Goal: Check status: Check status

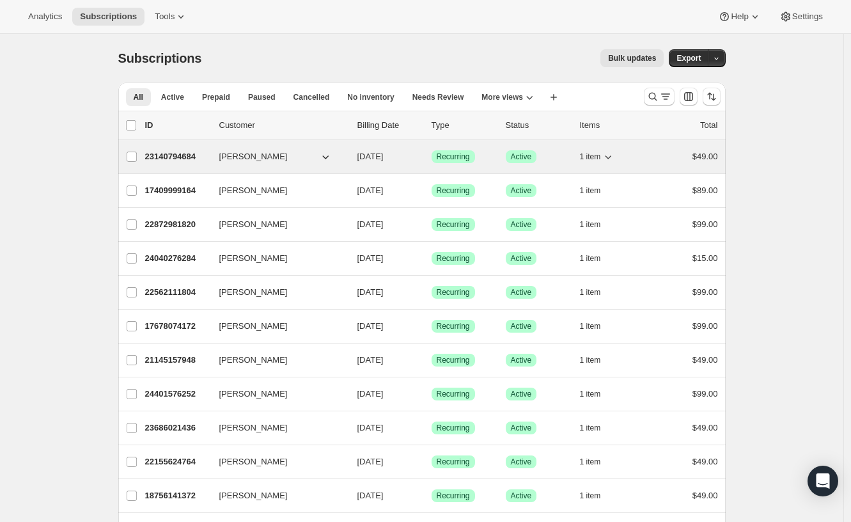
click at [242, 160] on span "[PERSON_NAME]" at bounding box center [253, 156] width 68 height 13
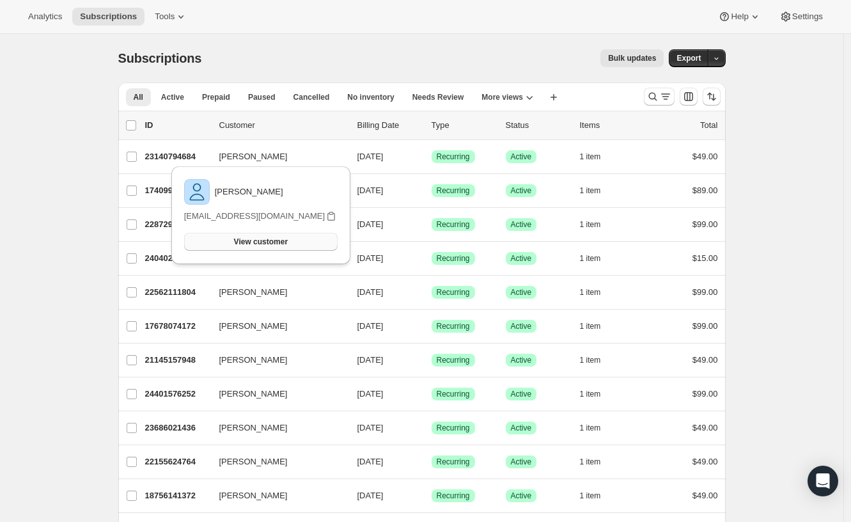
click at [274, 245] on span "View customer" at bounding box center [261, 242] width 54 height 10
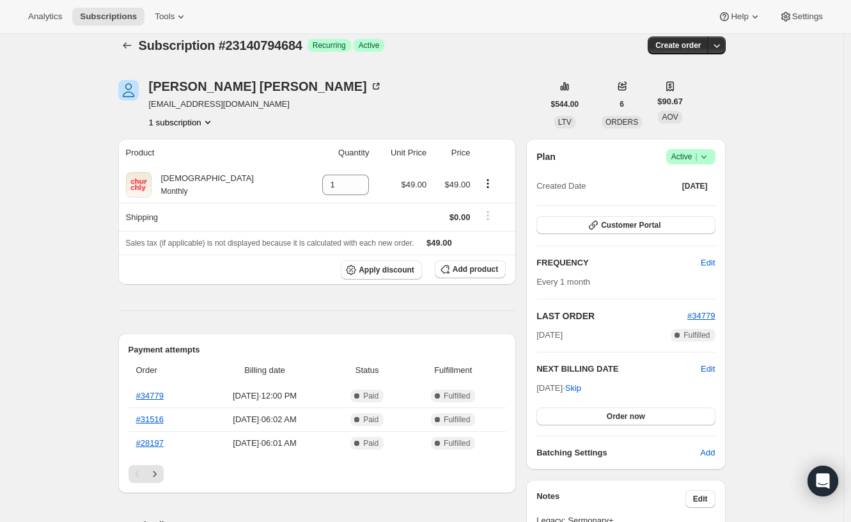
scroll to position [21, 0]
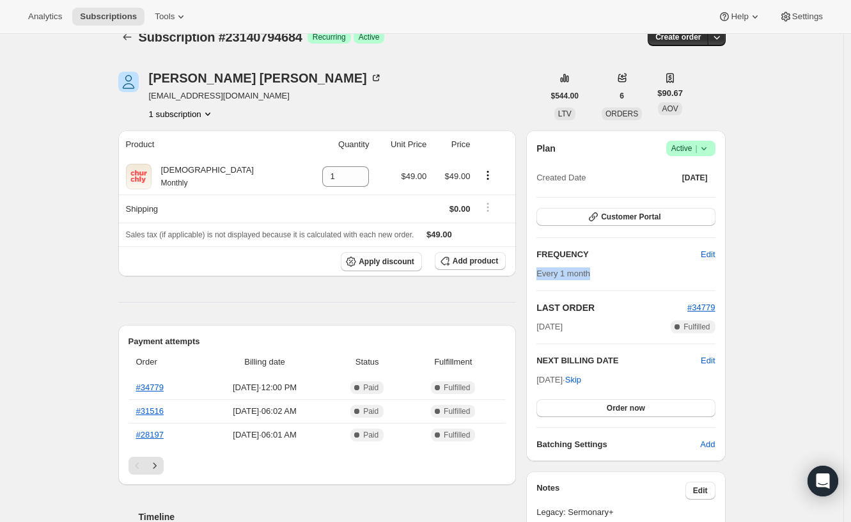
drag, startPoint x: 564, startPoint y: 277, endPoint x: 643, endPoint y: 279, distance: 78.6
click at [643, 279] on div "Plan Success Active | Created Date [DATE] Customer Portal FREQUENCY Edit Every …" at bounding box center [625, 295] width 199 height 330
